Goal: Task Accomplishment & Management: Manage account settings

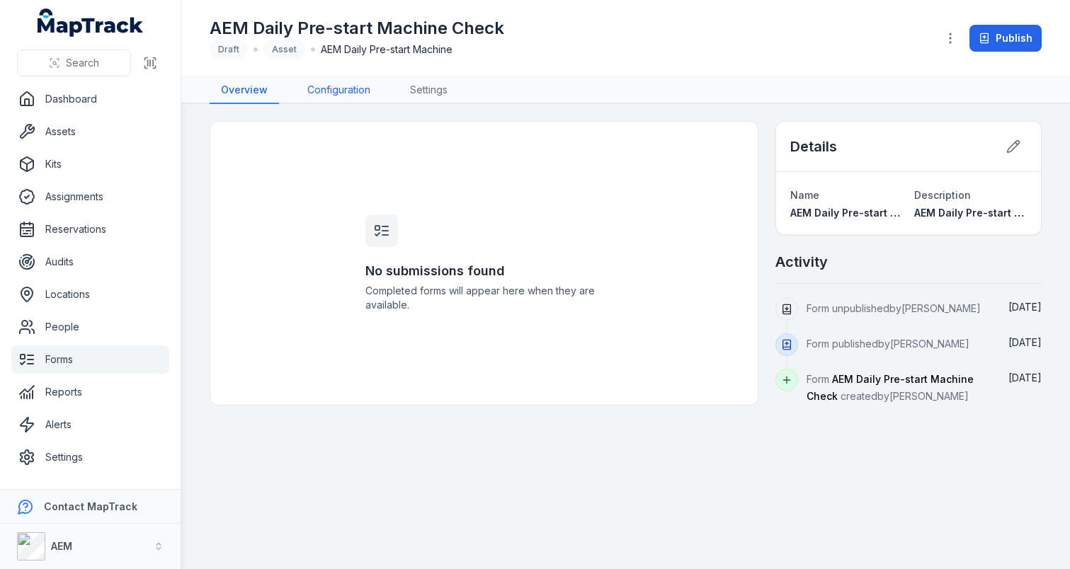
click at [353, 97] on link "Configuration" at bounding box center [339, 90] width 86 height 27
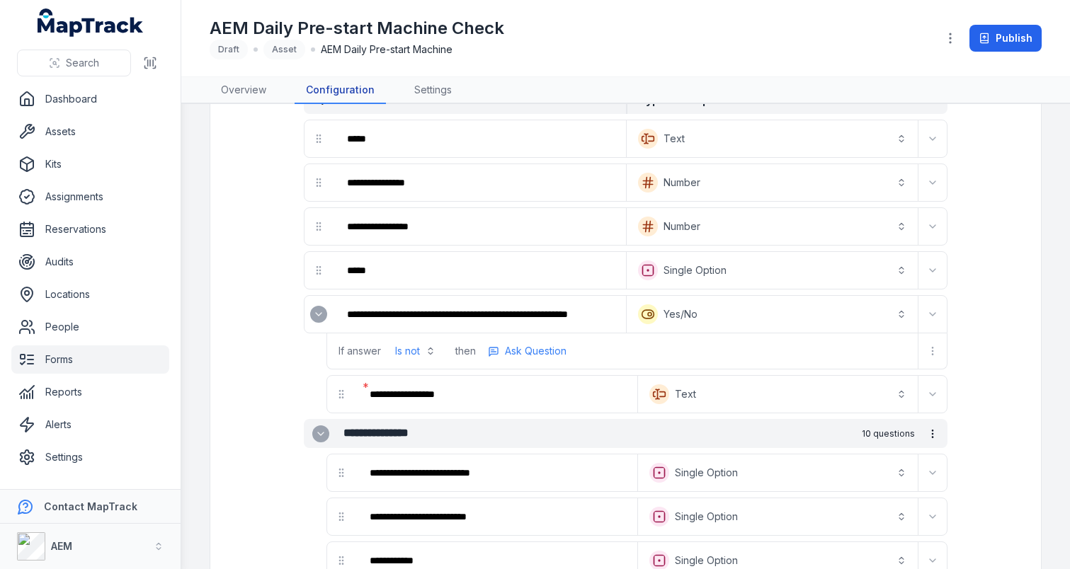
scroll to position [113, 0]
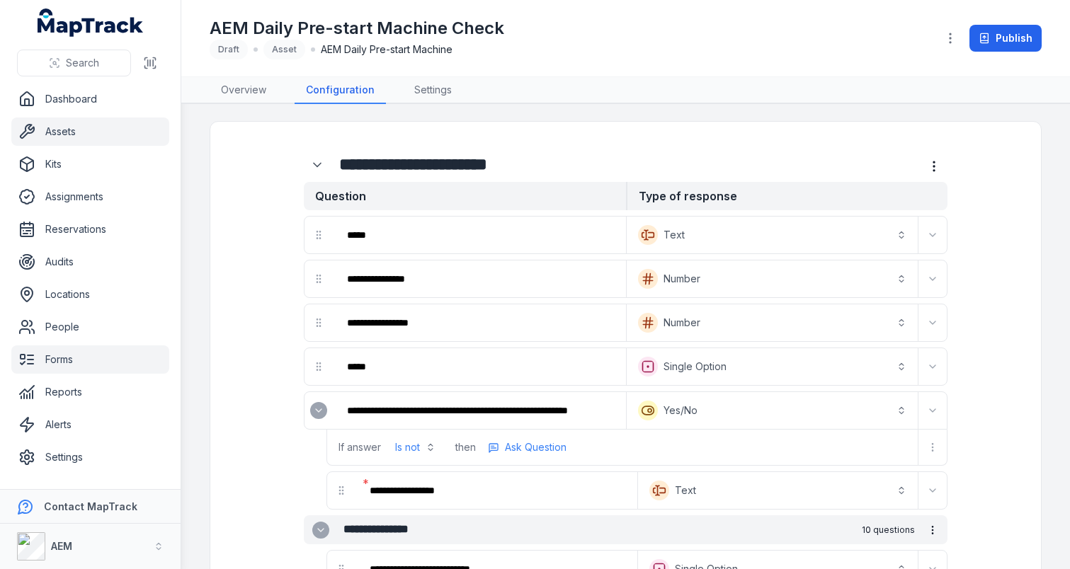
click at [79, 136] on link "Assets" at bounding box center [90, 132] width 158 height 28
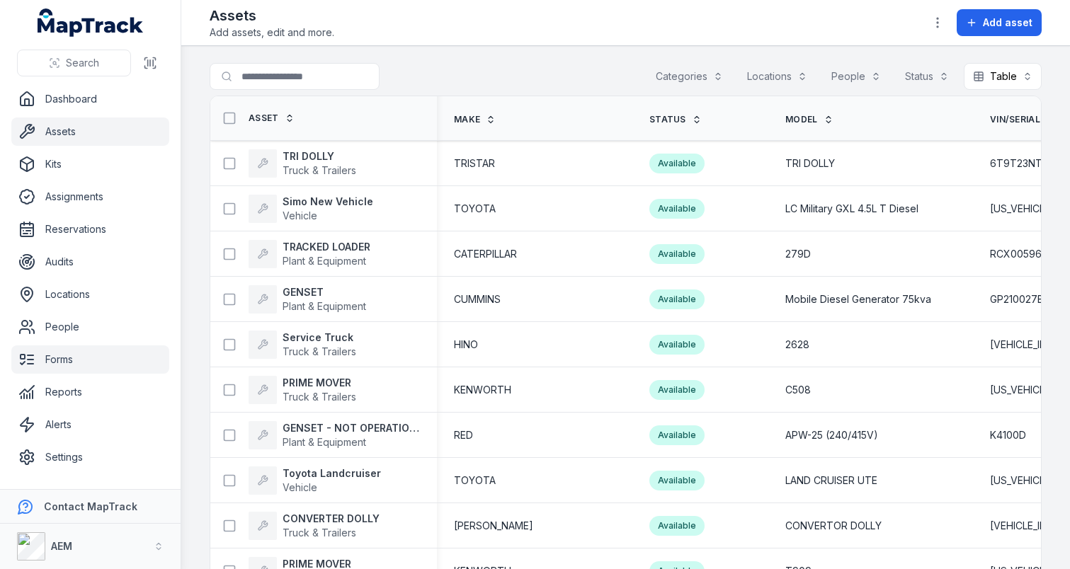
click at [76, 367] on link "Forms" at bounding box center [90, 359] width 158 height 28
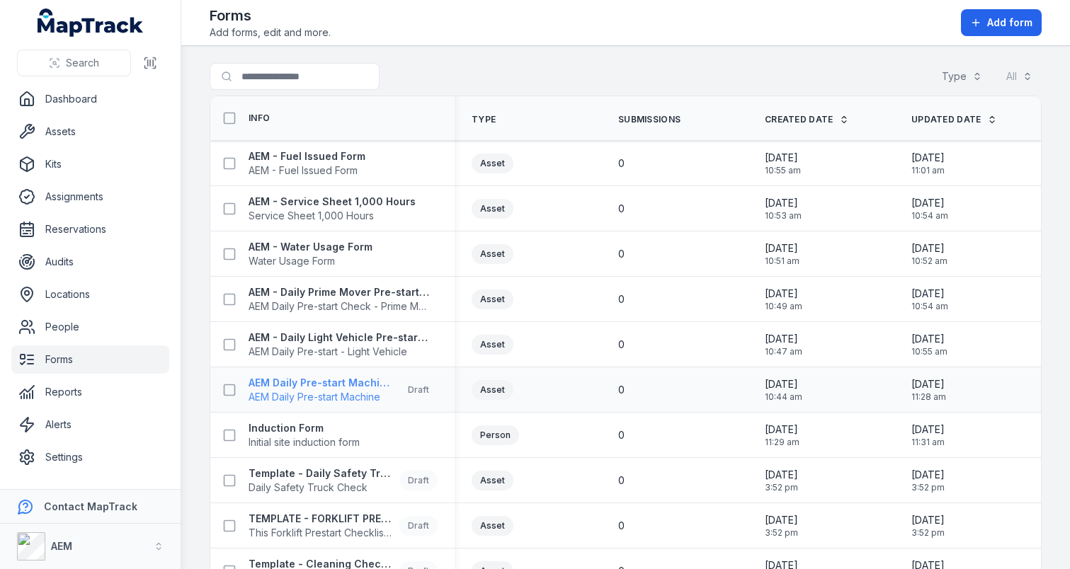
click at [323, 388] on strong "AEM Daily Pre-start Machine Check" at bounding box center [320, 383] width 145 height 14
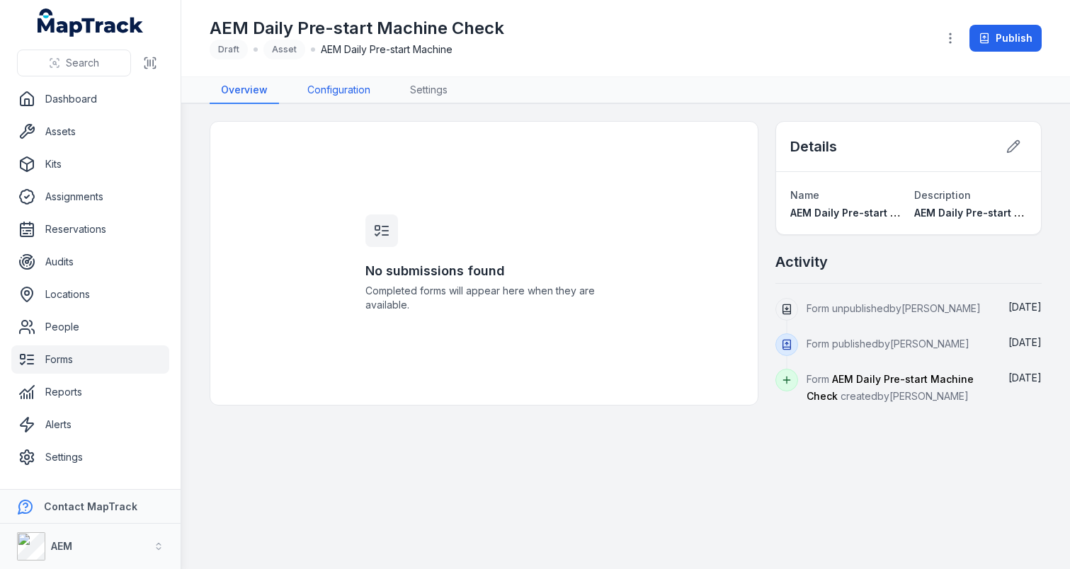
click at [367, 89] on link "Configuration" at bounding box center [339, 90] width 86 height 27
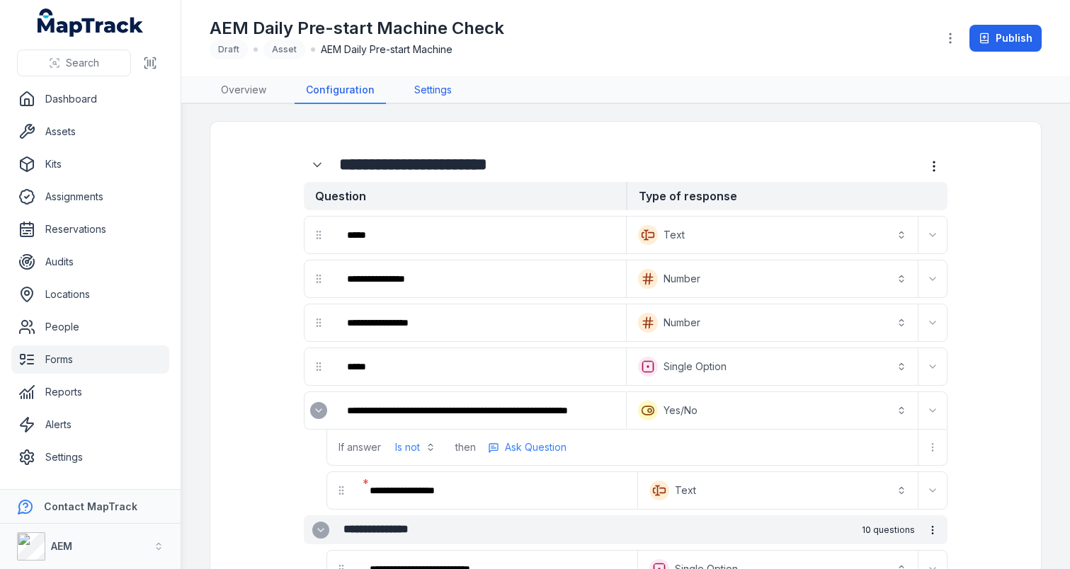
click at [420, 92] on link "Settings" at bounding box center [433, 90] width 60 height 27
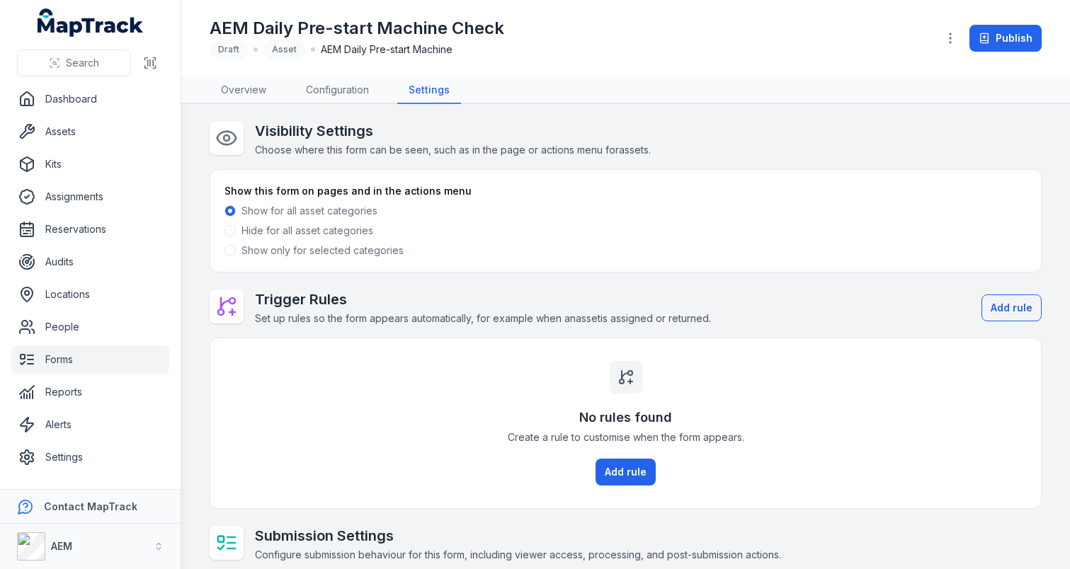
click at [268, 254] on label "Show only for selected categories" at bounding box center [322, 250] width 162 height 14
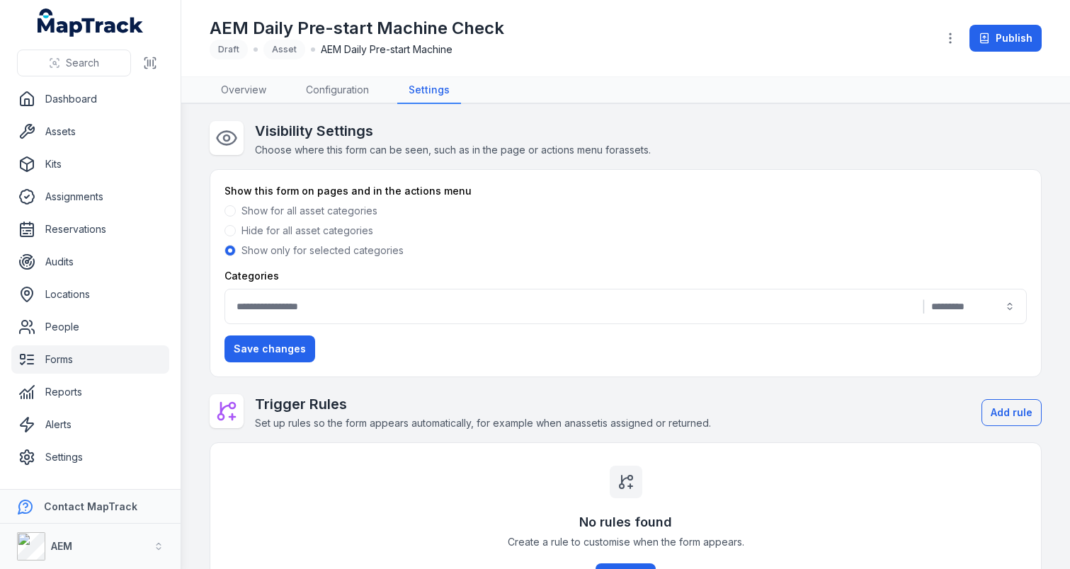
click at [322, 297] on button "|" at bounding box center [625, 306] width 802 height 35
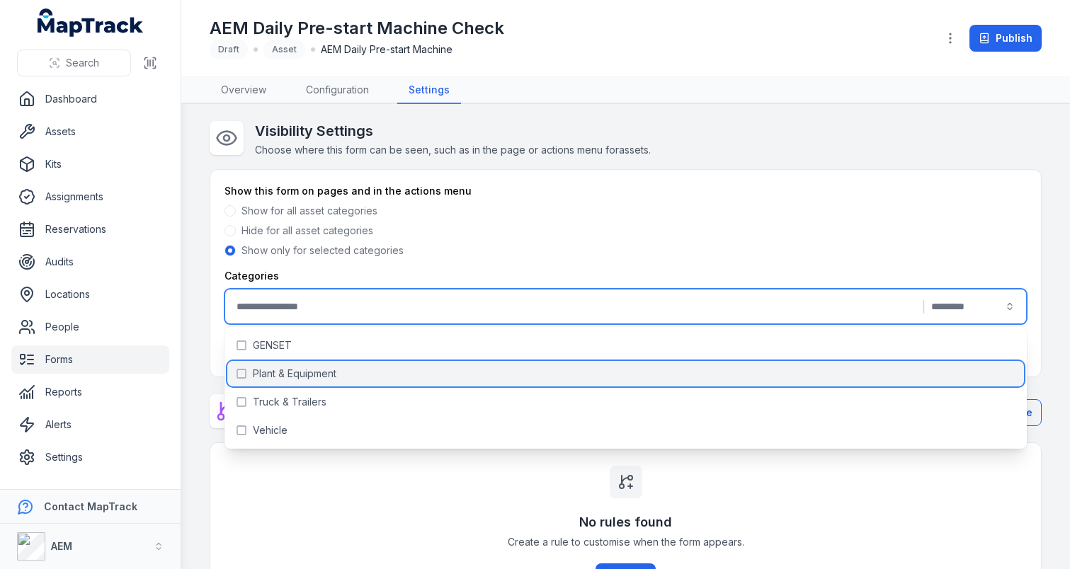
click at [442, 376] on div "Plant & Equipment" at bounding box center [625, 373] width 796 height 25
type input "**********"
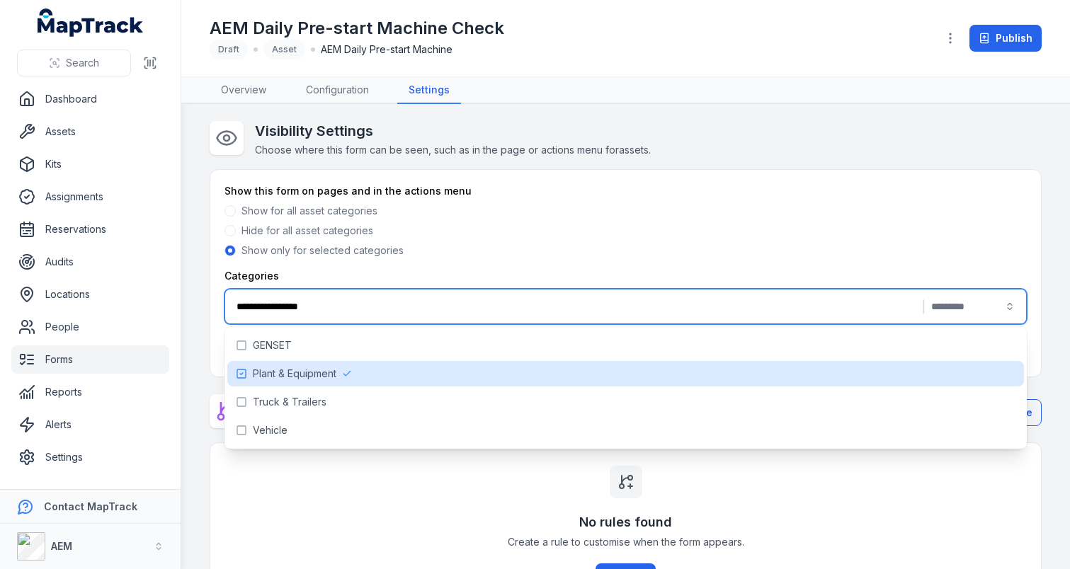
click at [632, 176] on div "**********" at bounding box center [625, 273] width 830 height 207
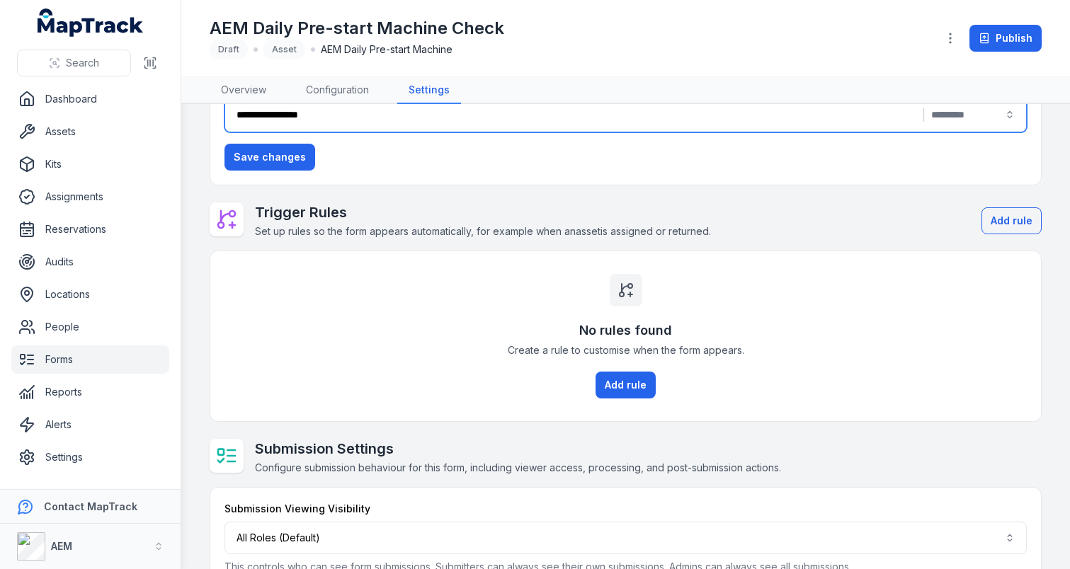
scroll to position [214, 0]
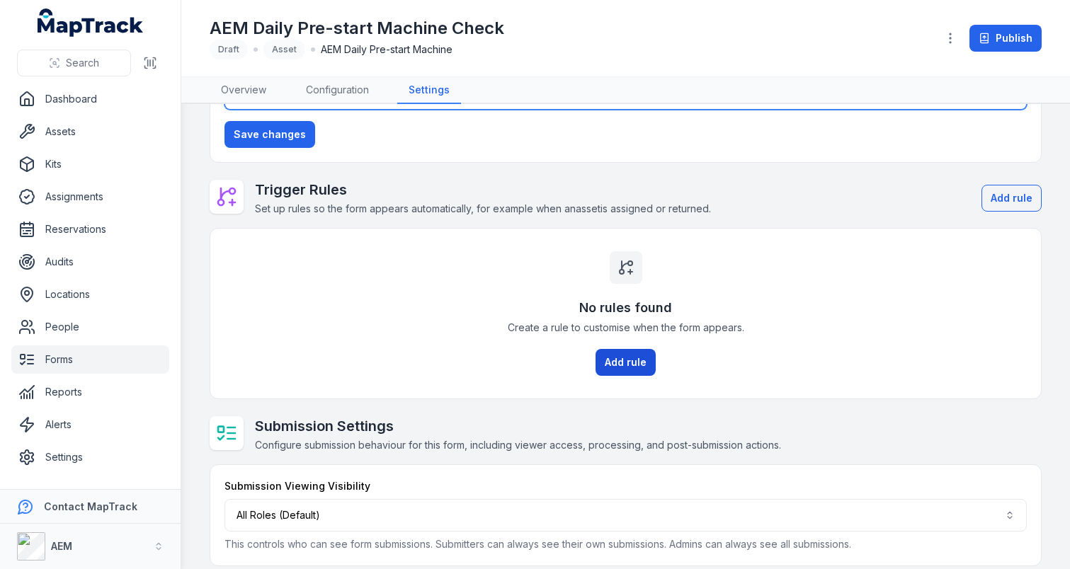
click at [612, 365] on button "Add rule" at bounding box center [625, 362] width 60 height 27
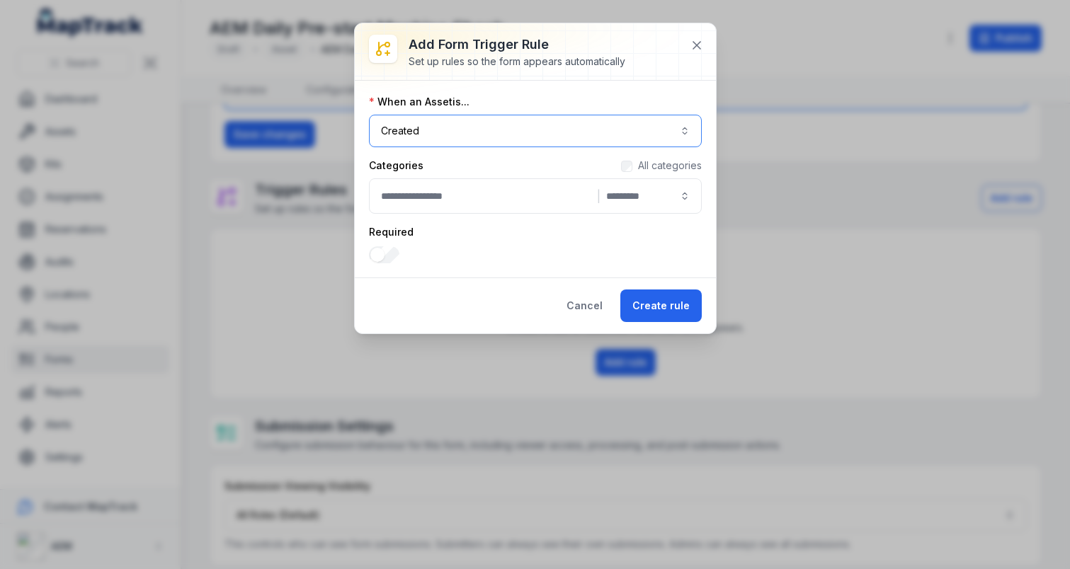
click at [606, 139] on button "Created ******" at bounding box center [535, 131] width 333 height 33
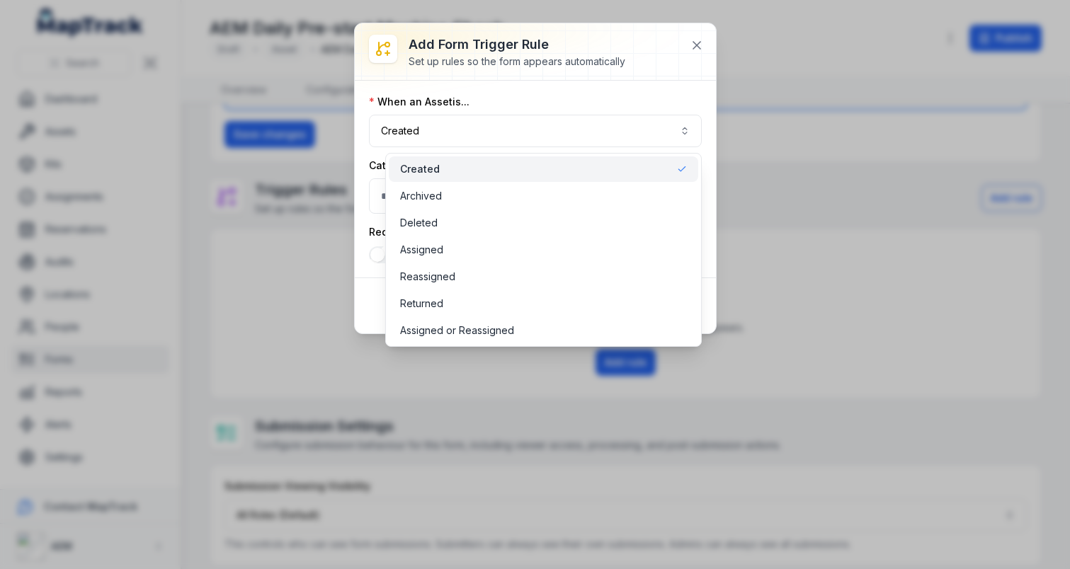
click at [697, 42] on div "Add form trigger rule Set up rules so the form appears automatically When an As…" at bounding box center [535, 178] width 361 height 310
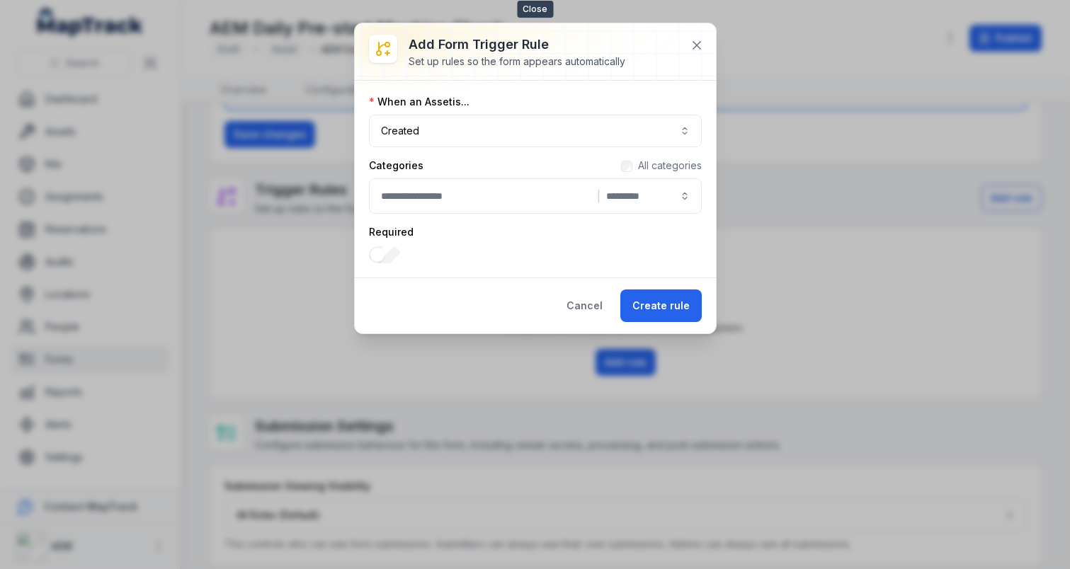
click at [697, 42] on icon at bounding box center [696, 45] width 14 height 14
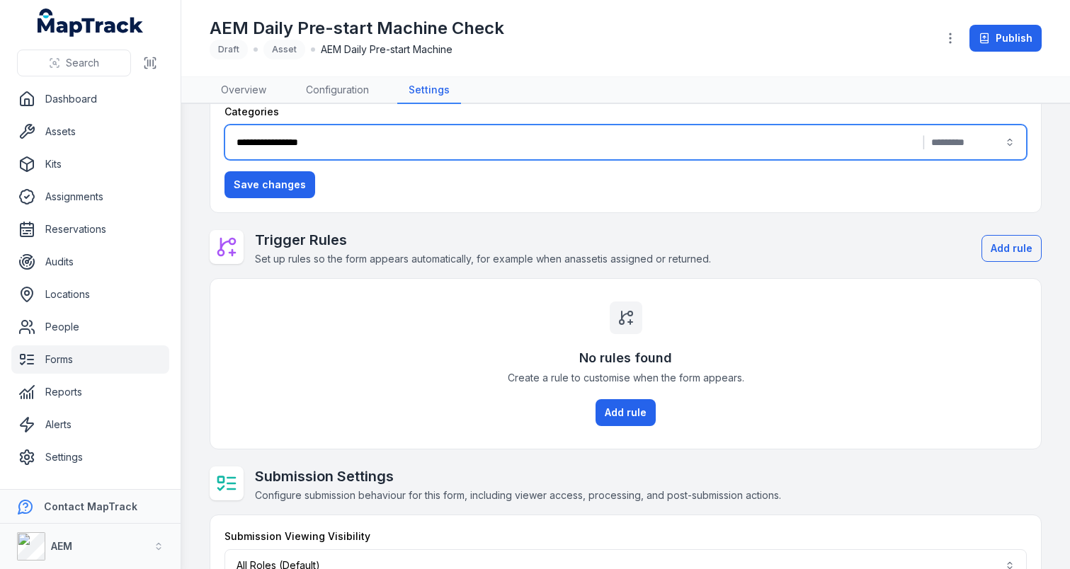
scroll to position [229, 0]
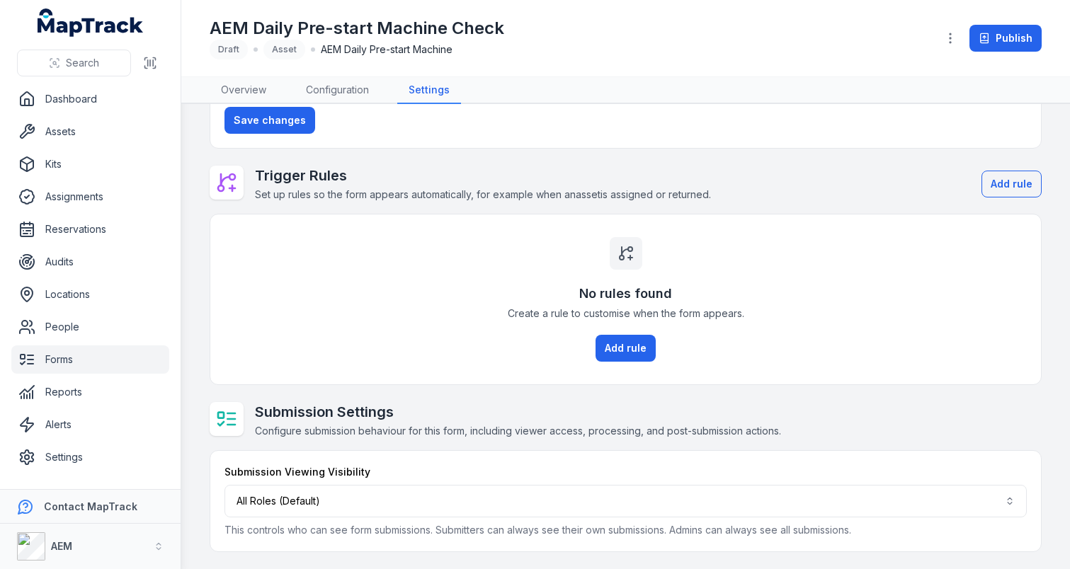
click at [143, 369] on link "Forms" at bounding box center [90, 359] width 158 height 28
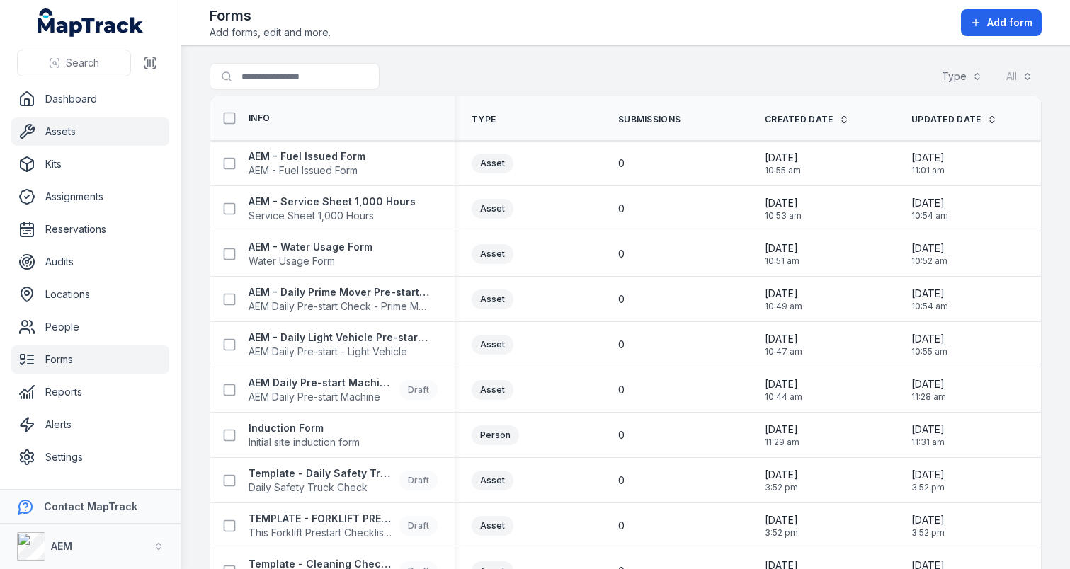
click at [49, 142] on link "Assets" at bounding box center [90, 132] width 158 height 28
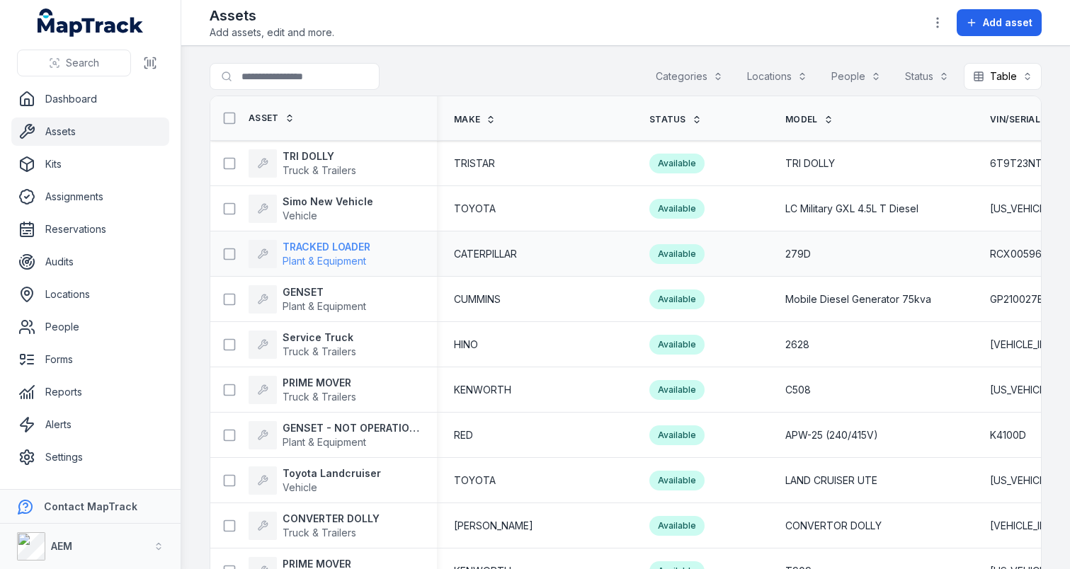
click at [314, 255] on span "Plant & Equipment" at bounding box center [324, 261] width 84 height 12
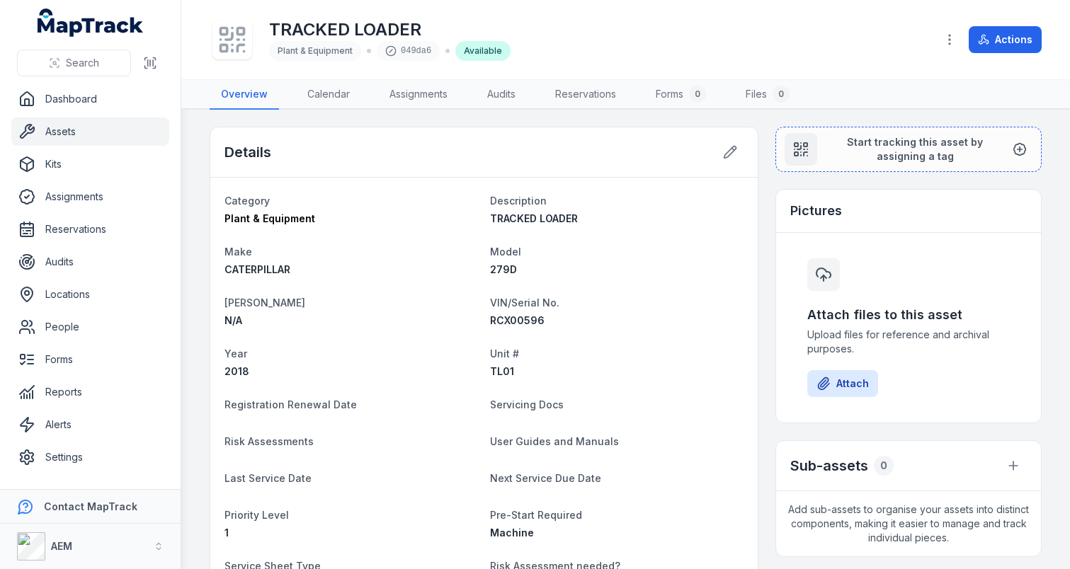
click at [55, 129] on link "Assets" at bounding box center [90, 132] width 158 height 28
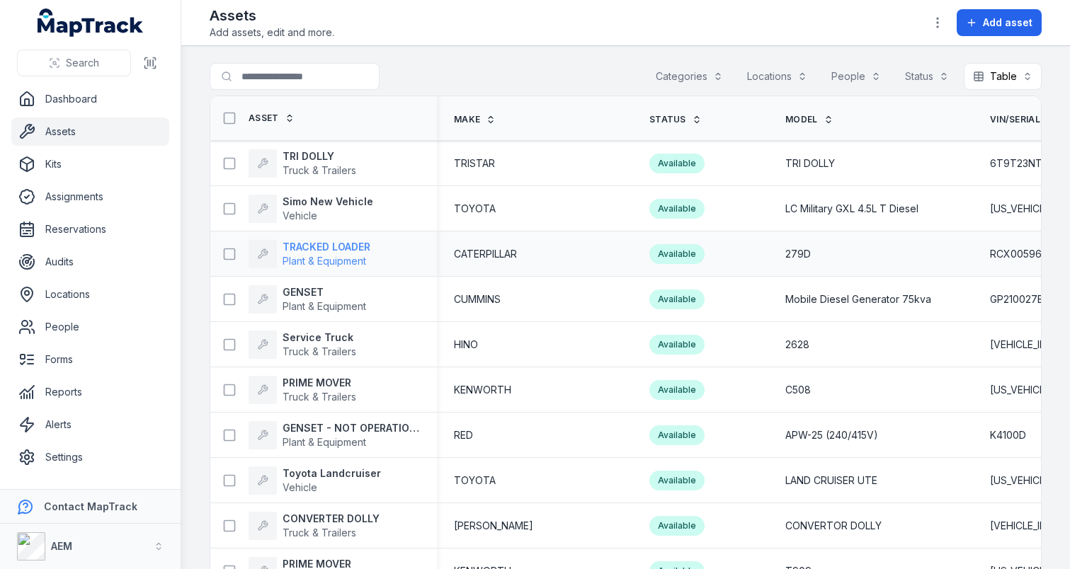
click at [347, 248] on strong "TRACKED LOADER" at bounding box center [326, 247] width 88 height 14
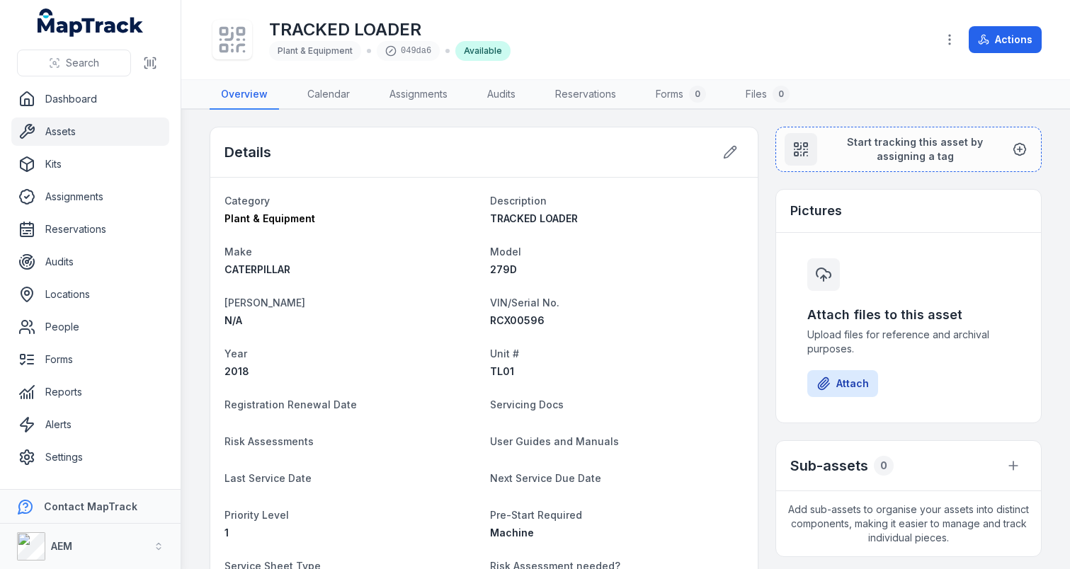
click at [517, 322] on span "RCX00596" at bounding box center [517, 320] width 55 height 12
click at [564, 319] on div "RCX00596" at bounding box center [617, 321] width 254 height 14
click at [1028, 38] on button "Actions" at bounding box center [1004, 39] width 73 height 27
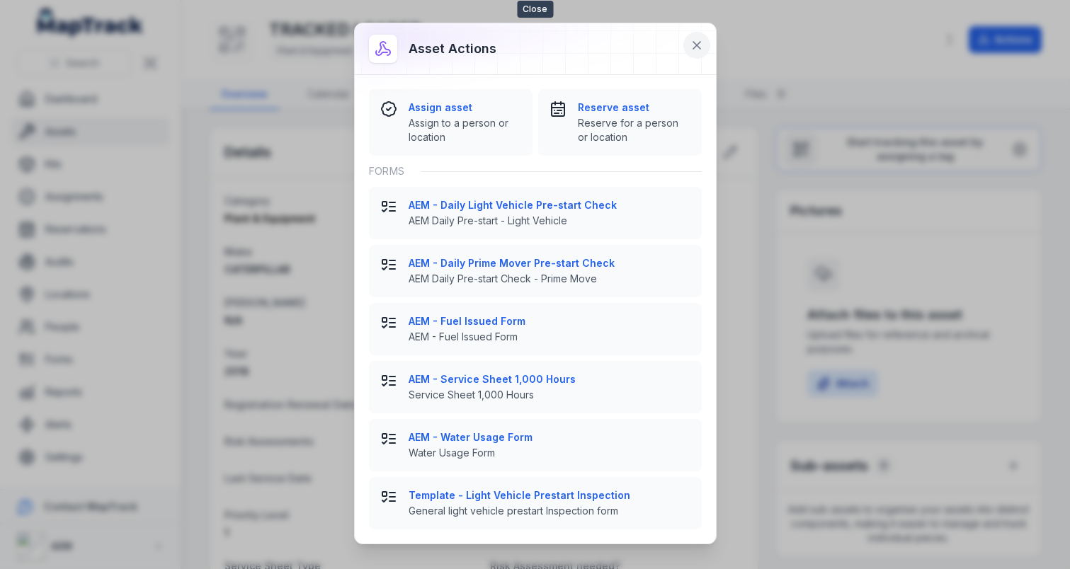
click at [696, 57] on button at bounding box center [696, 45] width 27 height 27
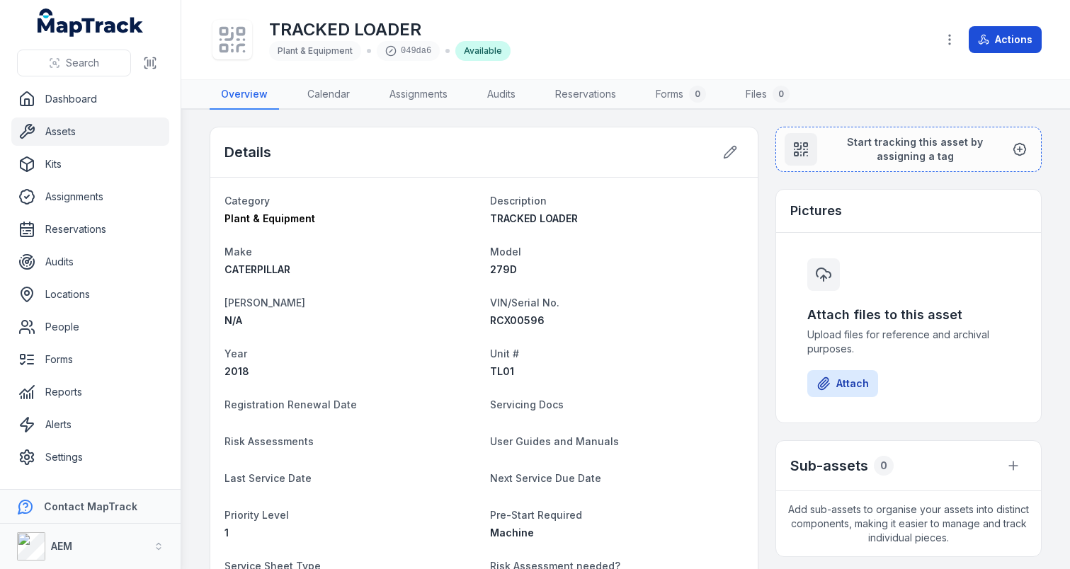
click at [1019, 47] on button "Actions" at bounding box center [1004, 39] width 73 height 27
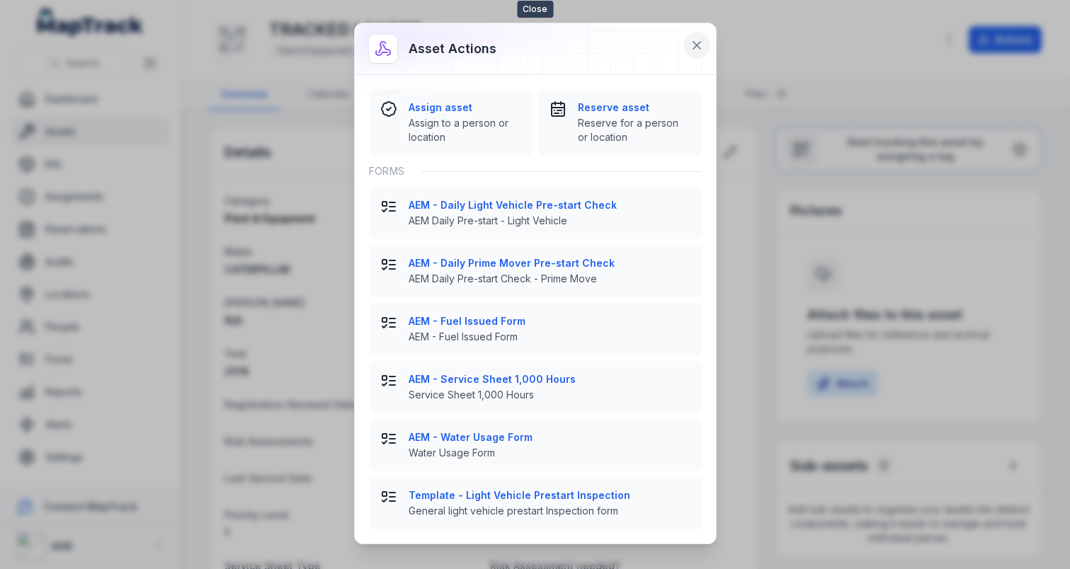
click at [690, 42] on icon at bounding box center [696, 45] width 14 height 14
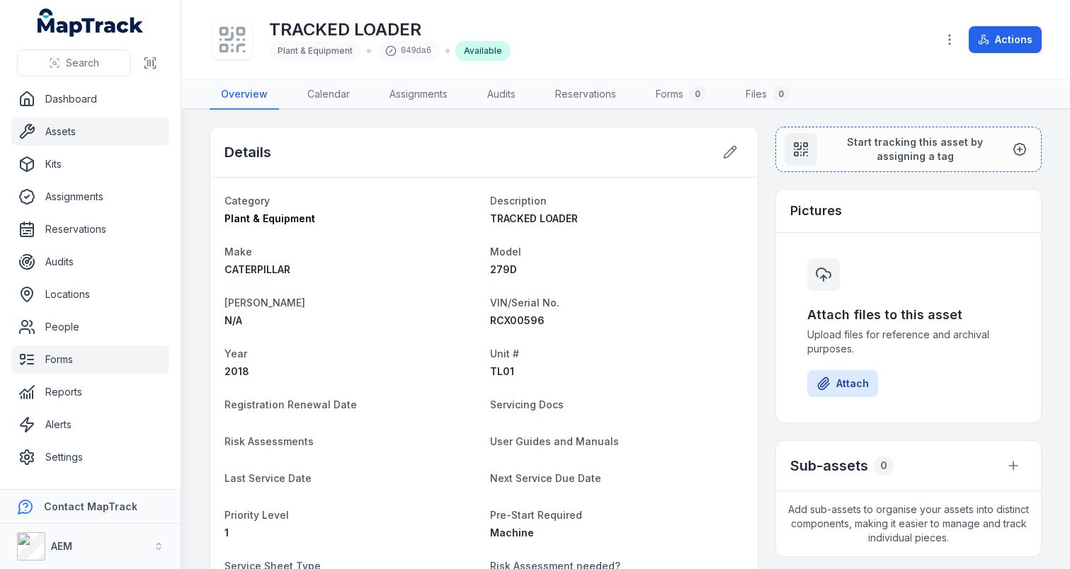
click at [83, 370] on link "Forms" at bounding box center [90, 359] width 158 height 28
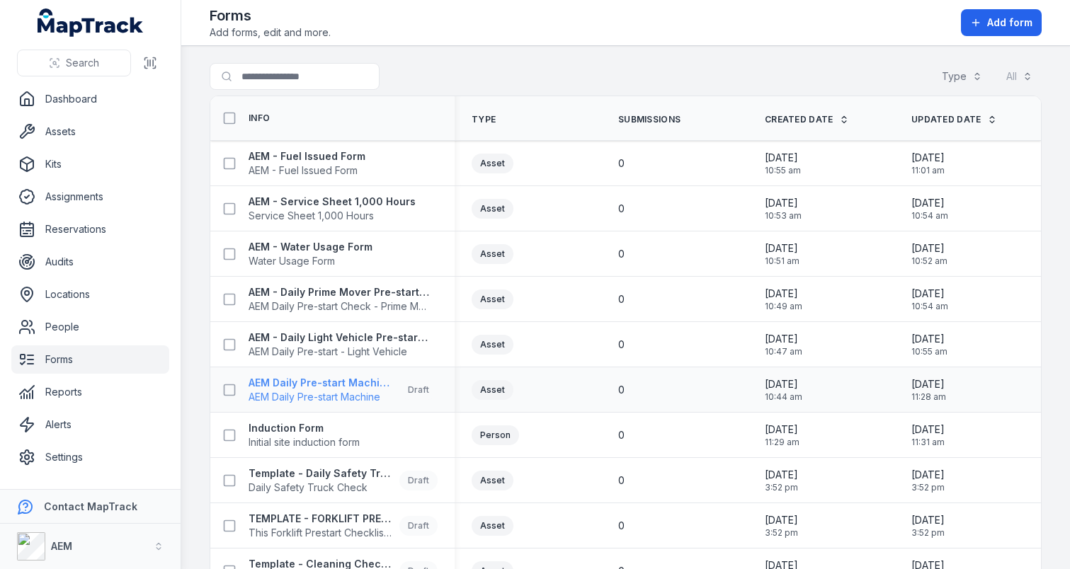
click at [334, 391] on span "AEM Daily Pre-start Machine" at bounding box center [320, 397] width 145 height 14
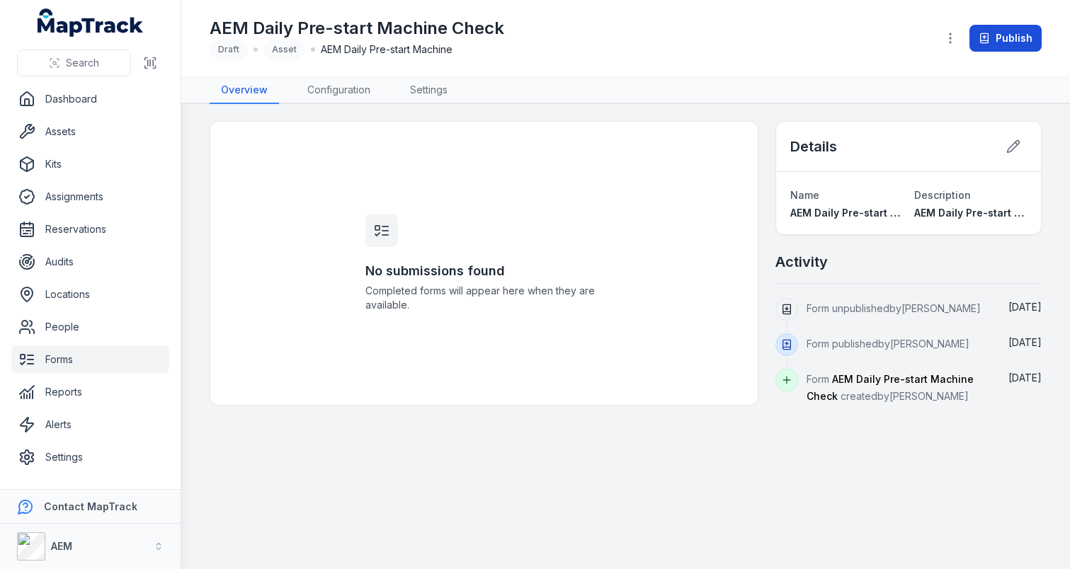
click at [985, 28] on button "Publish" at bounding box center [1005, 38] width 72 height 27
